Goal: Find specific page/section: Find specific page/section

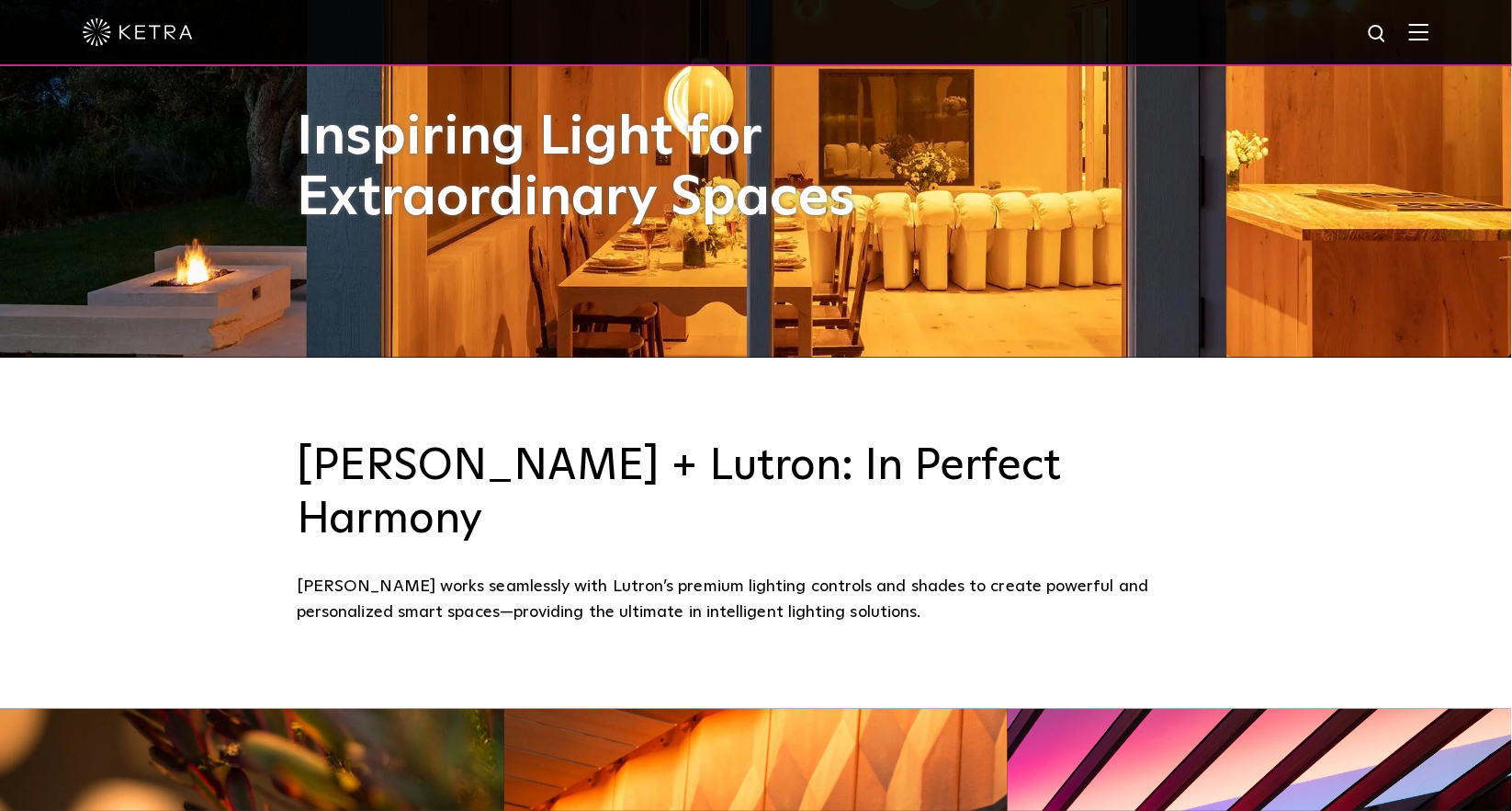
scroll to position [511, 0]
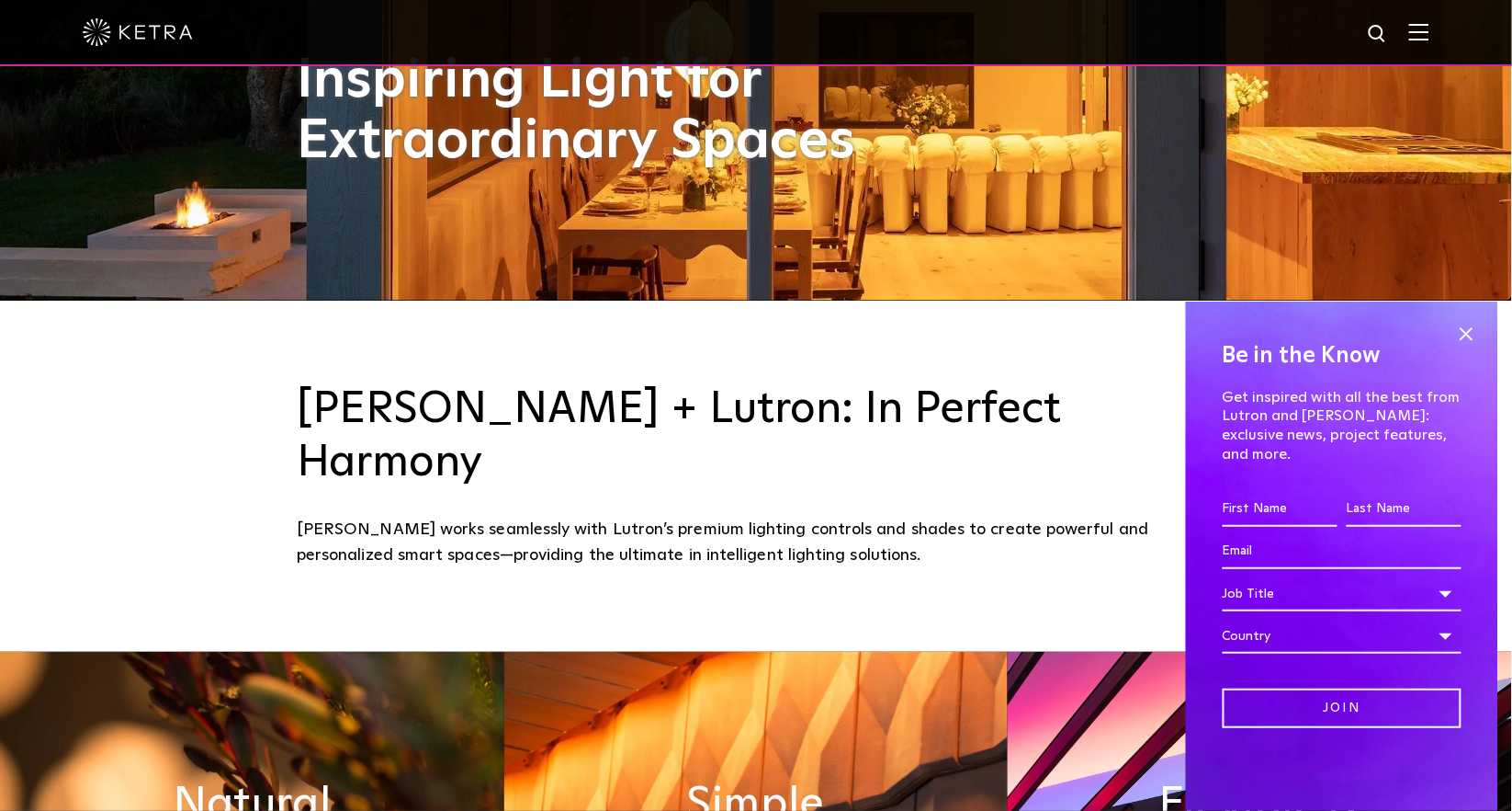
click at [1429, 33] on img at bounding box center [1419, 32] width 20 height 17
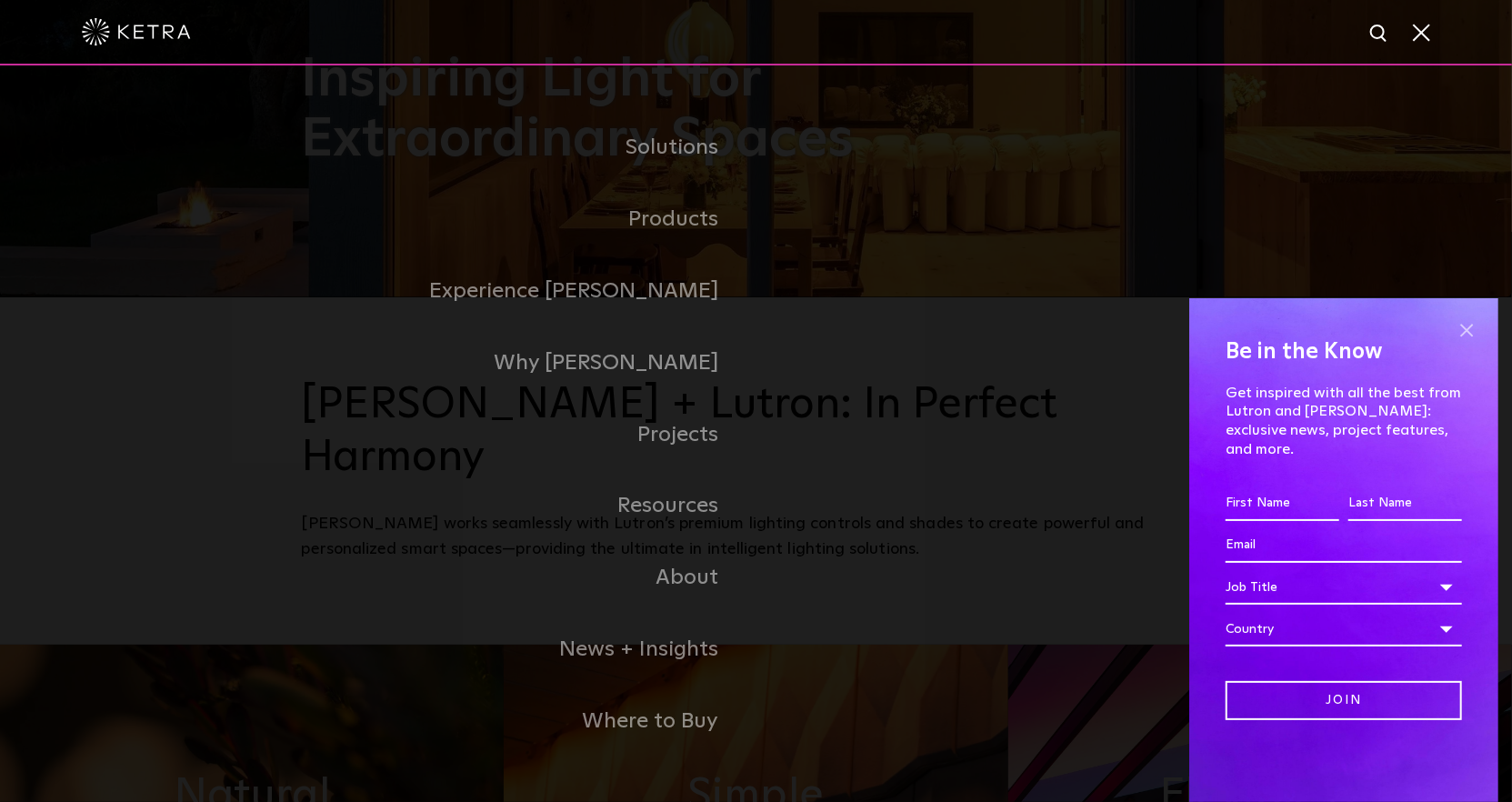
click at [1467, 344] on span at bounding box center [1465, 329] width 28 height 28
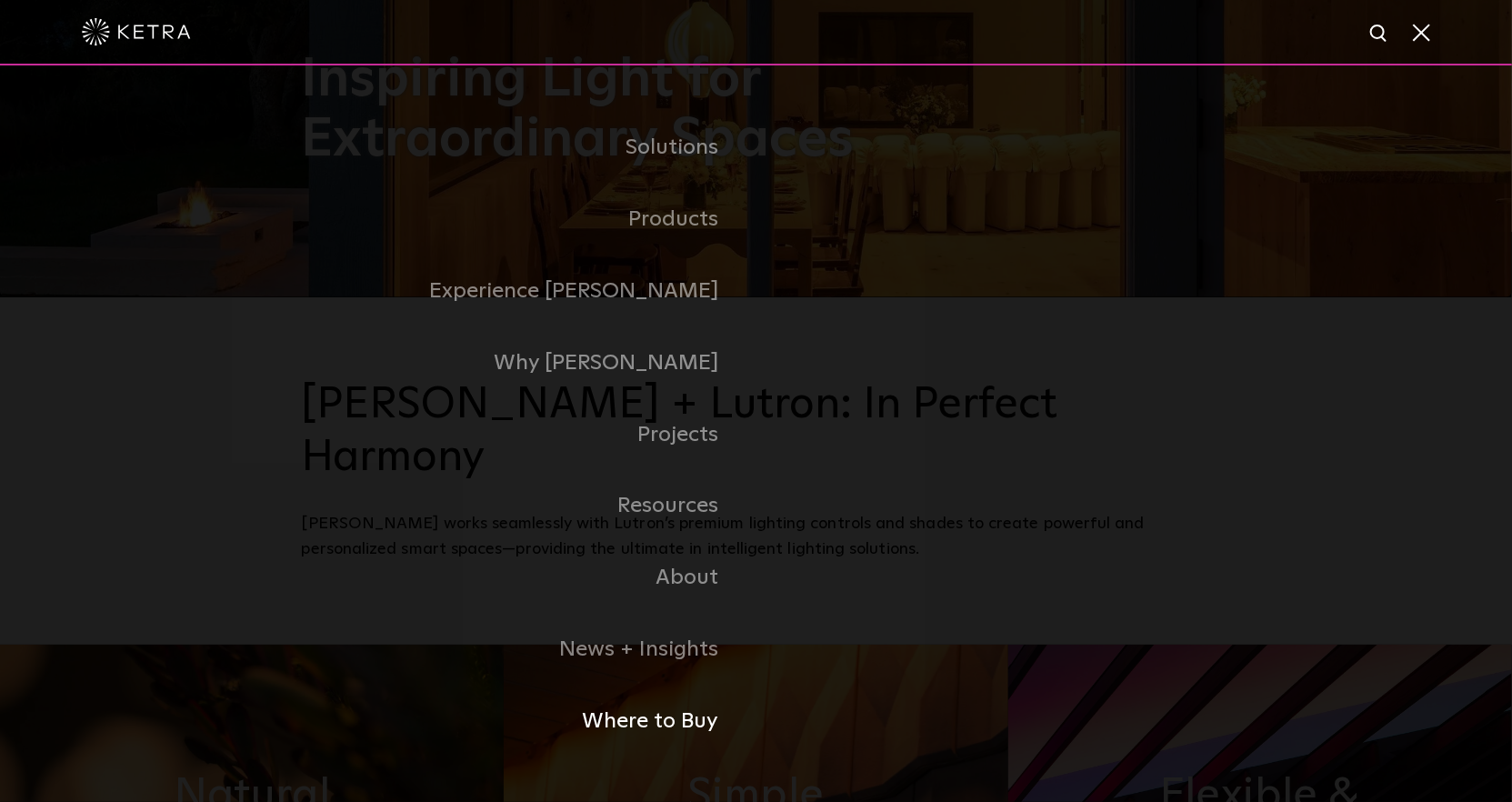
click at [622, 732] on link "Where to Buy" at bounding box center [529, 721] width 455 height 72
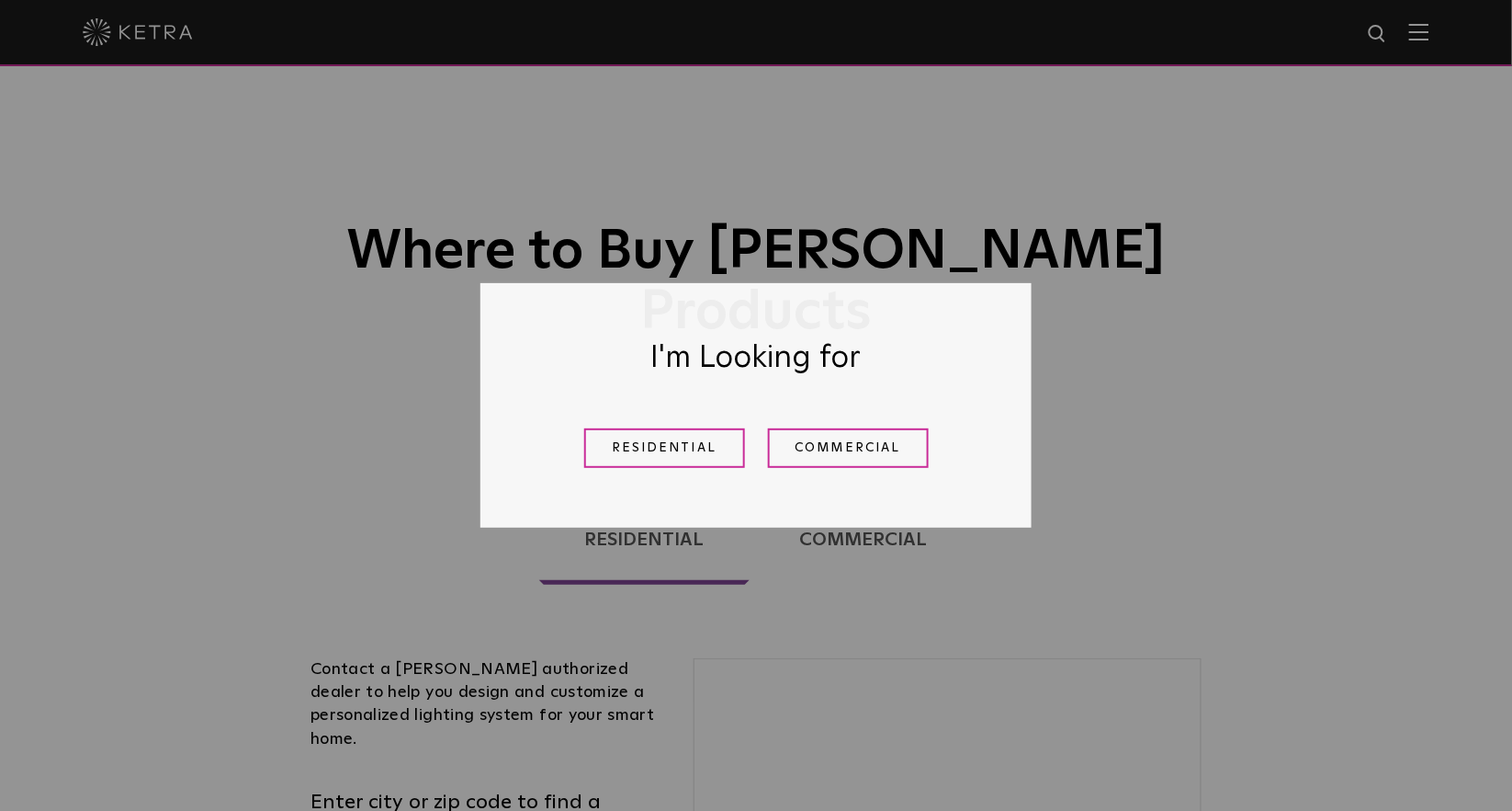
drag, startPoint x: 672, startPoint y: 454, endPoint x: 396, endPoint y: 33, distance: 503.4
click at [672, 454] on link "Residential" at bounding box center [665, 447] width 161 height 39
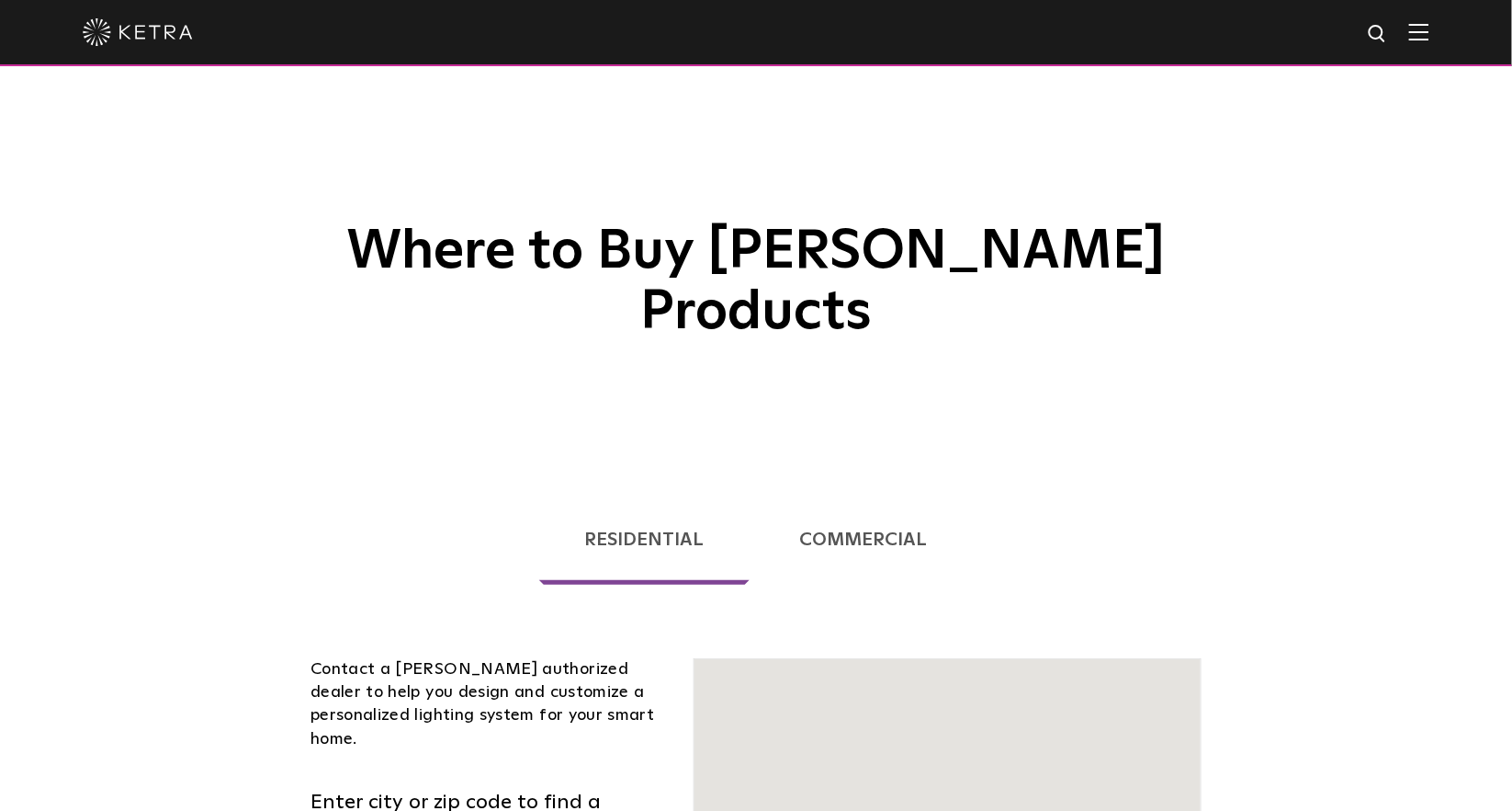
scroll to position [468, 0]
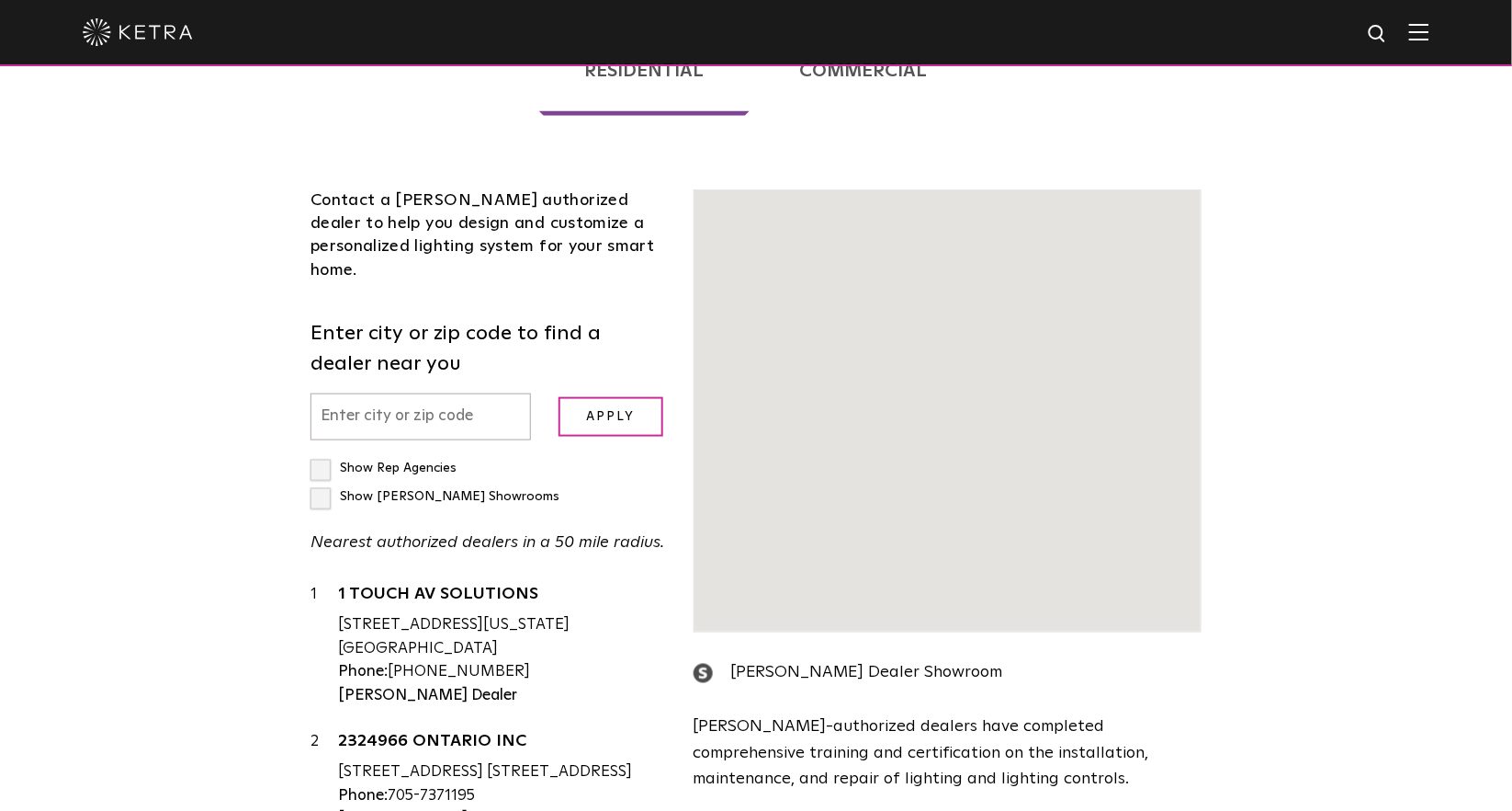
click at [445, 394] on input "text" at bounding box center [421, 417] width 221 height 47
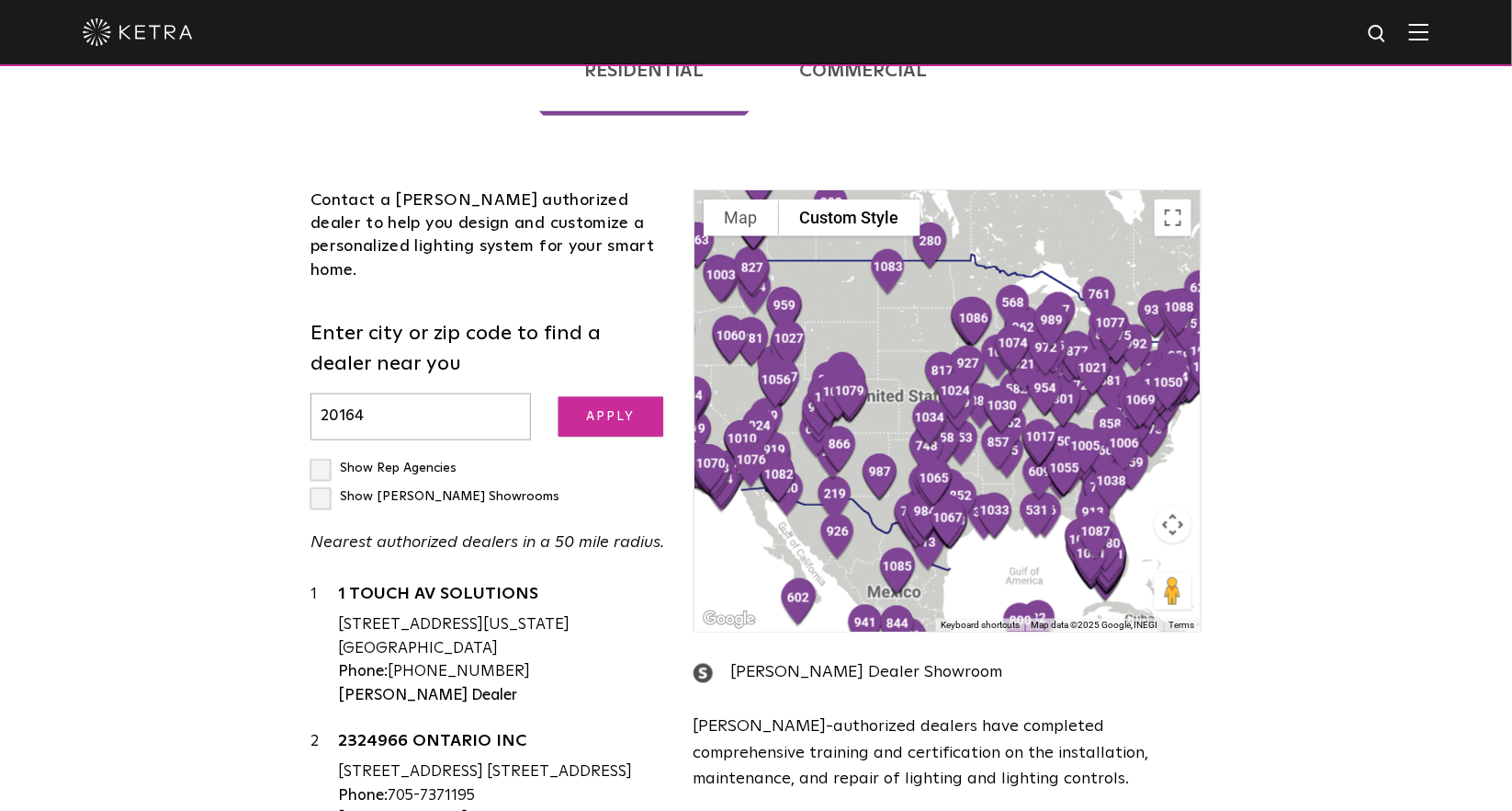
type input "20164"
click at [621, 397] on input "Apply" at bounding box center [610, 417] width 105 height 39
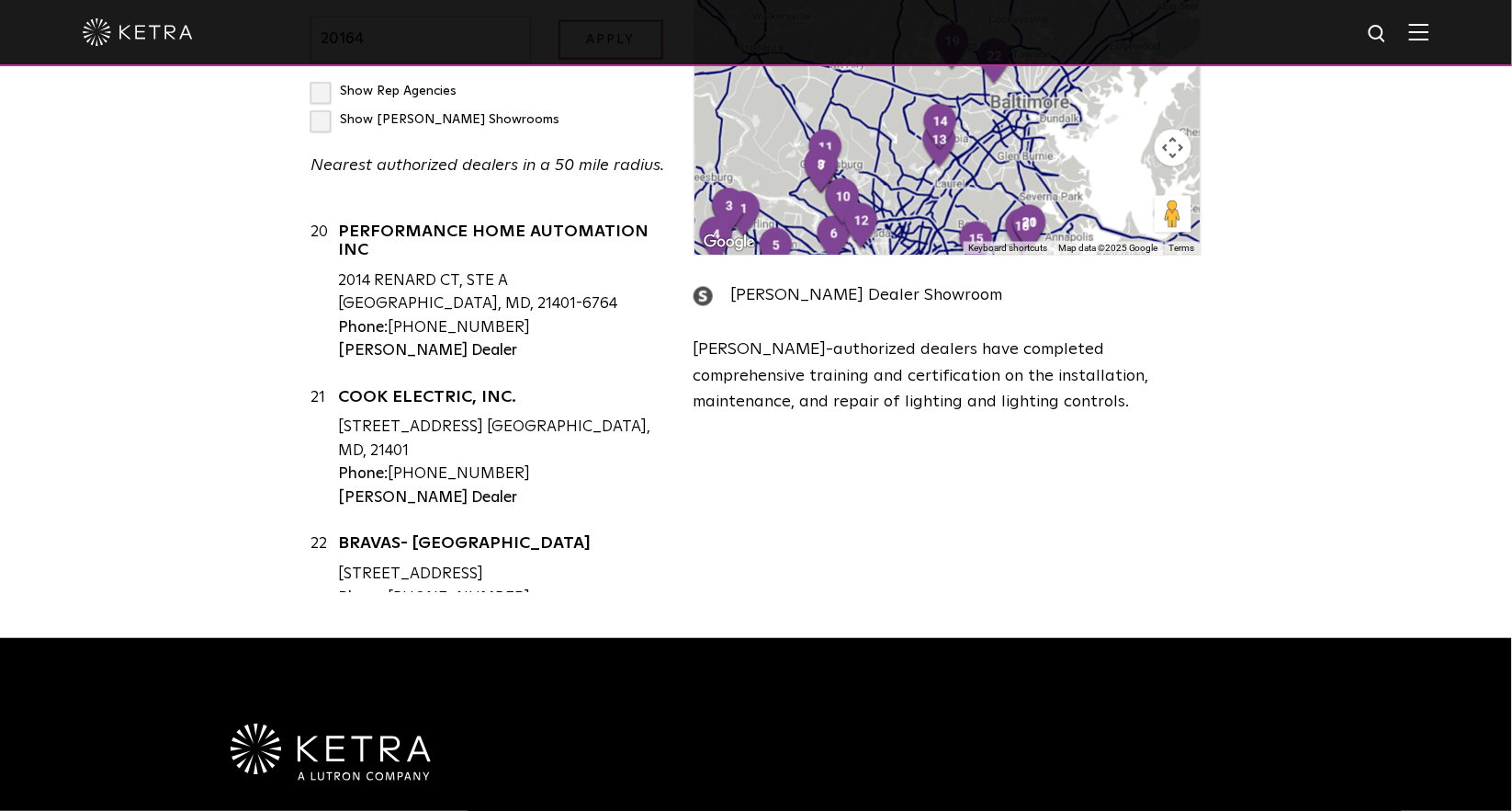
scroll to position [877, 0]
